Goal: Information Seeking & Learning: Learn about a topic

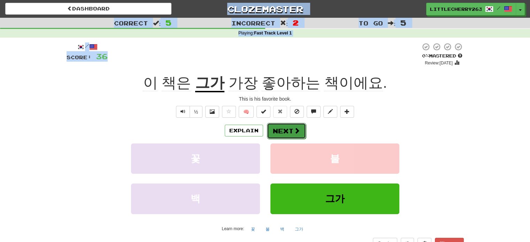
click at [279, 129] on button "Next" at bounding box center [286, 131] width 39 height 16
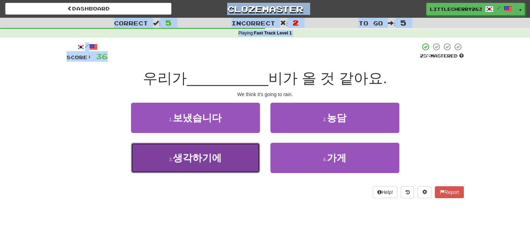
click at [238, 151] on button "3 . 생각하기에" at bounding box center [195, 158] width 129 height 30
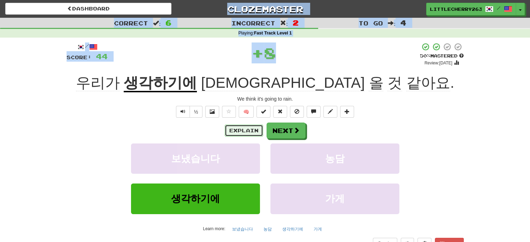
click at [251, 130] on button "Explain" at bounding box center [244, 131] width 38 height 12
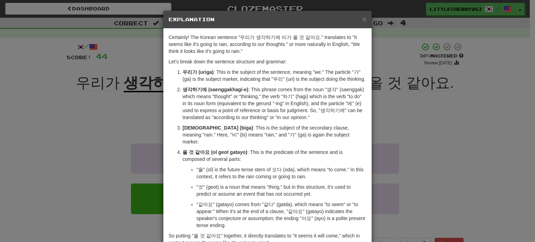
click at [416, 110] on div "× Explanation Certainly! The Korean sentence "우리가 생각하기에 비가 올 것 같아요." translates…" at bounding box center [267, 121] width 535 height 242
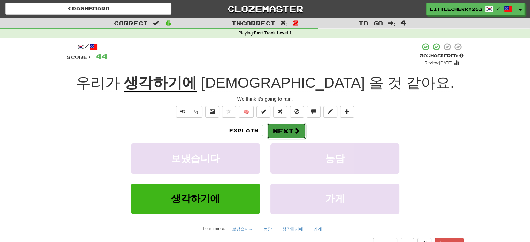
click at [290, 128] on button "Next" at bounding box center [286, 131] width 39 height 16
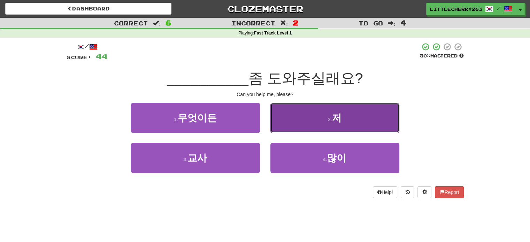
click at [345, 111] on button "2 . 저" at bounding box center [334, 118] width 129 height 30
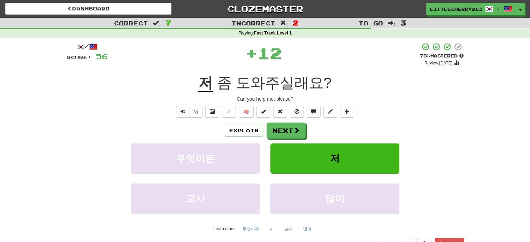
click at [285, 120] on div "/ Score: 56 + 12 75 % Mastered Review: [DATE] 저 좀 도와주실래요 ? Can you help me, ple…" at bounding box center [265, 146] width 397 height 207
click at [284, 128] on button "Next" at bounding box center [286, 131] width 39 height 16
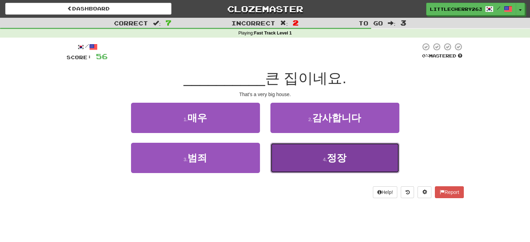
click at [297, 147] on button "4 . 정장" at bounding box center [334, 158] width 129 height 30
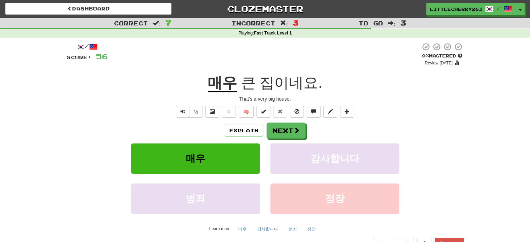
click at [90, 114] on div "½ 🧠" at bounding box center [265, 112] width 397 height 12
click at [302, 132] on button "Next" at bounding box center [286, 131] width 39 height 16
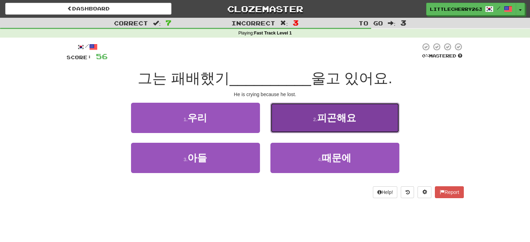
click at [326, 122] on span "피곤해요" at bounding box center [336, 118] width 39 height 11
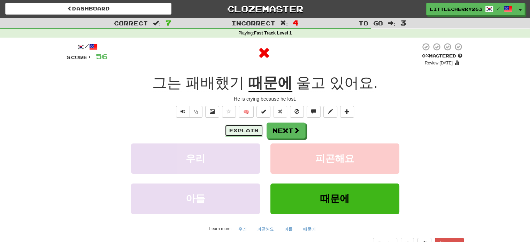
click at [248, 129] on button "Explain" at bounding box center [244, 131] width 38 height 12
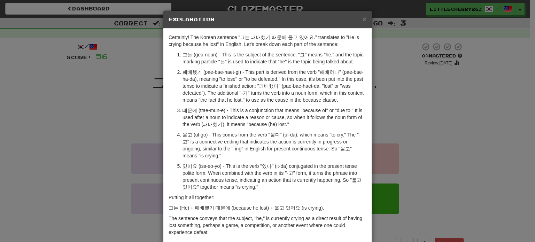
click at [151, 104] on div "× Explanation Certainly! The Korean sentence "그는 패배했기 때문에 울고 있어요." translates t…" at bounding box center [267, 121] width 535 height 242
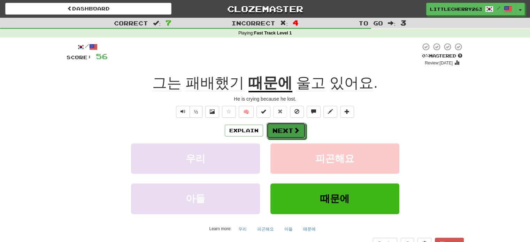
click at [286, 131] on button "Next" at bounding box center [286, 131] width 39 height 16
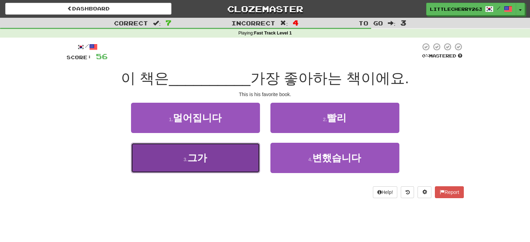
click at [205, 154] on span "그가" at bounding box center [198, 158] width 20 height 11
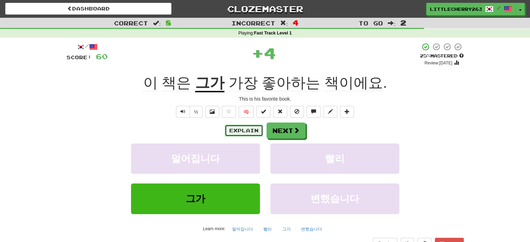
click at [250, 128] on button "Explain" at bounding box center [244, 131] width 38 height 12
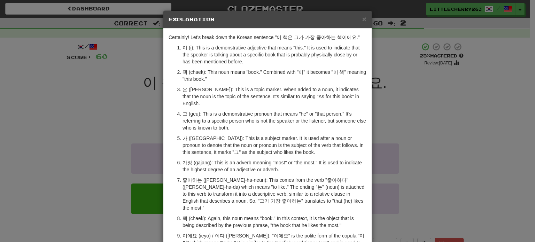
click at [45, 103] on div "× Explanation Certainly! Let's break down the Korean sentence "이 책은 그가 가장 좋아하는 …" at bounding box center [267, 121] width 535 height 242
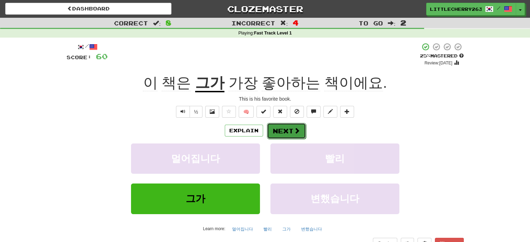
click at [287, 129] on button "Next" at bounding box center [286, 131] width 39 height 16
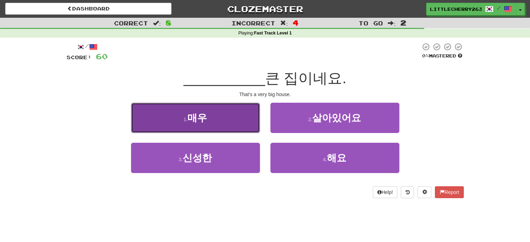
click at [201, 120] on span "매우" at bounding box center [198, 118] width 20 height 11
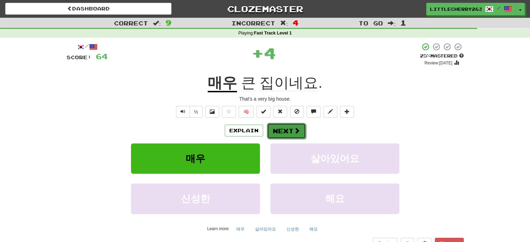
click at [289, 133] on button "Next" at bounding box center [286, 131] width 39 height 16
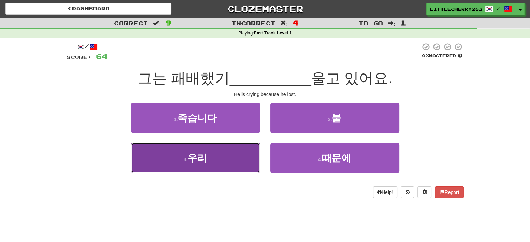
click at [222, 152] on button "3 . 우리" at bounding box center [195, 158] width 129 height 30
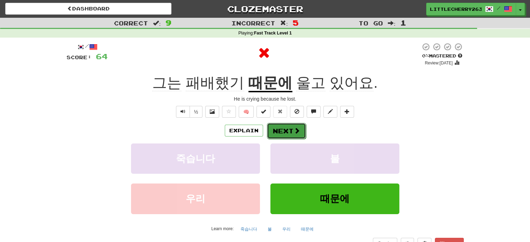
click at [276, 125] on button "Next" at bounding box center [286, 131] width 39 height 16
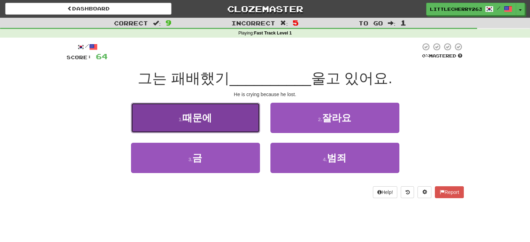
click at [222, 117] on button "1 . 때문에" at bounding box center [195, 118] width 129 height 30
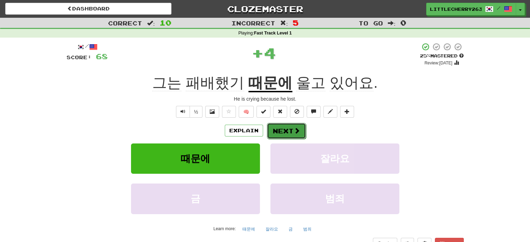
click at [289, 128] on button "Next" at bounding box center [286, 131] width 39 height 16
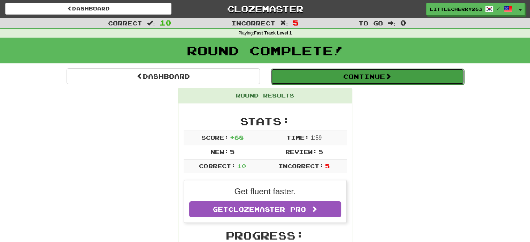
click at [374, 73] on button "Continue" at bounding box center [367, 77] width 193 height 16
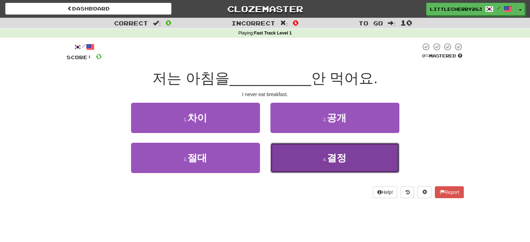
click at [305, 154] on button "4 . 결정" at bounding box center [334, 158] width 129 height 30
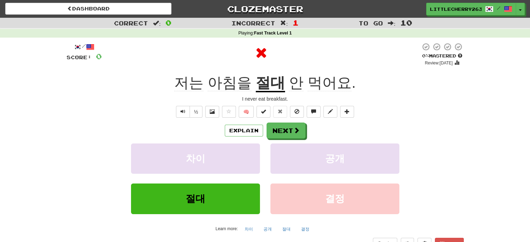
click at [243, 122] on div "/ Score: 0 0 % Mastered Review: [DATE] 저는 아침을 절대 안 먹어요 . I never eat breakfast.…" at bounding box center [265, 146] width 397 height 207
click at [239, 125] on button "Explain" at bounding box center [244, 131] width 38 height 12
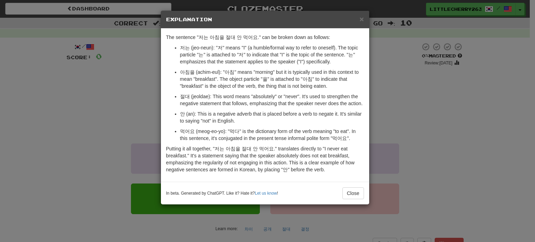
click at [148, 101] on div "× Explanation The sentence "저는 아침을 절대 안 먹어요." can be broken down as follows: 저는…" at bounding box center [267, 121] width 535 height 242
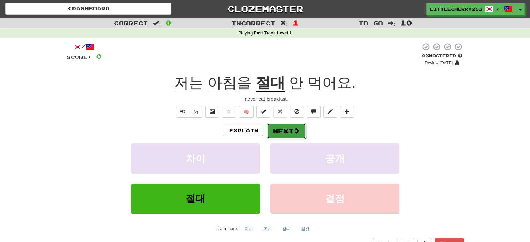
click at [298, 136] on button "Next" at bounding box center [286, 131] width 39 height 16
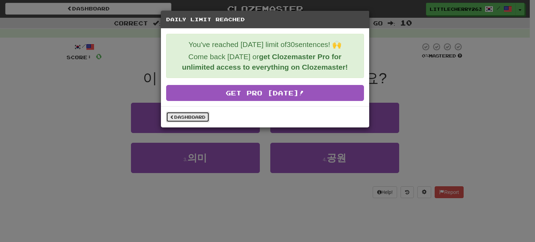
click at [189, 116] on link "Dashboard" at bounding box center [187, 117] width 43 height 10
